Goal: Answer question/provide support: Share knowledge or assist other users

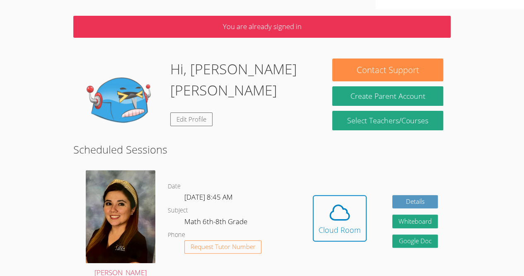
scroll to position [56, 0]
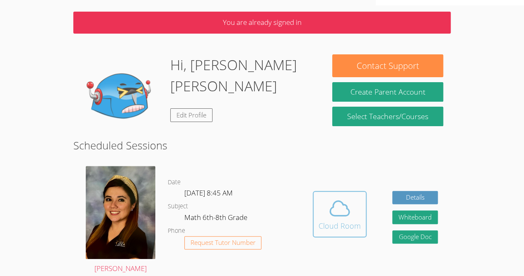
click at [346, 196] on icon at bounding box center [339, 207] width 23 height 23
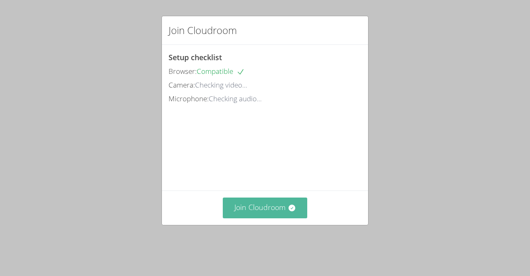
click at [270, 218] on button "Join Cloudroom" at bounding box center [265, 207] width 85 height 20
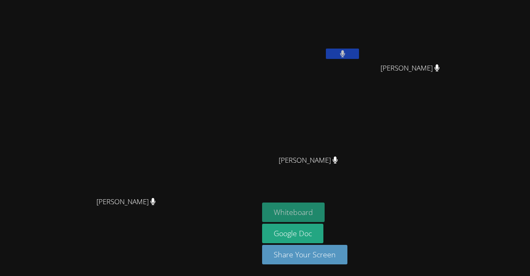
click at [325, 208] on button "Whiteboard" at bounding box center [293, 211] width 63 height 19
click at [325, 213] on button "Whiteboard" at bounding box center [293, 211] width 63 height 19
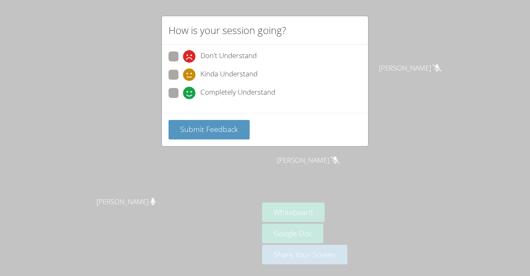
click at [183, 99] on span at bounding box center [183, 99] width 0 height 0
click at [183, 89] on input "Completely Understand" at bounding box center [186, 91] width 7 height 7
radio input "true"
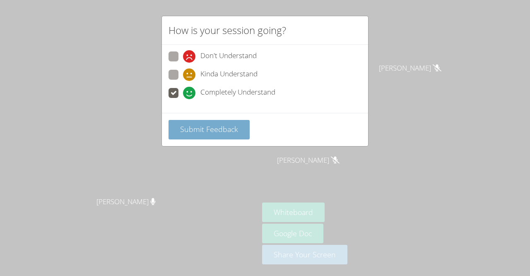
click at [212, 125] on span "Submit Feedback" at bounding box center [209, 129] width 58 height 10
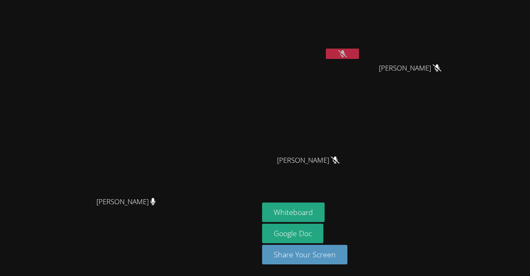
click at [442, 67] on icon at bounding box center [437, 67] width 9 height 7
click at [347, 52] on icon at bounding box center [343, 53] width 9 height 7
click at [359, 52] on button at bounding box center [342, 53] width 33 height 10
